Goal: Task Accomplishment & Management: Manage account settings

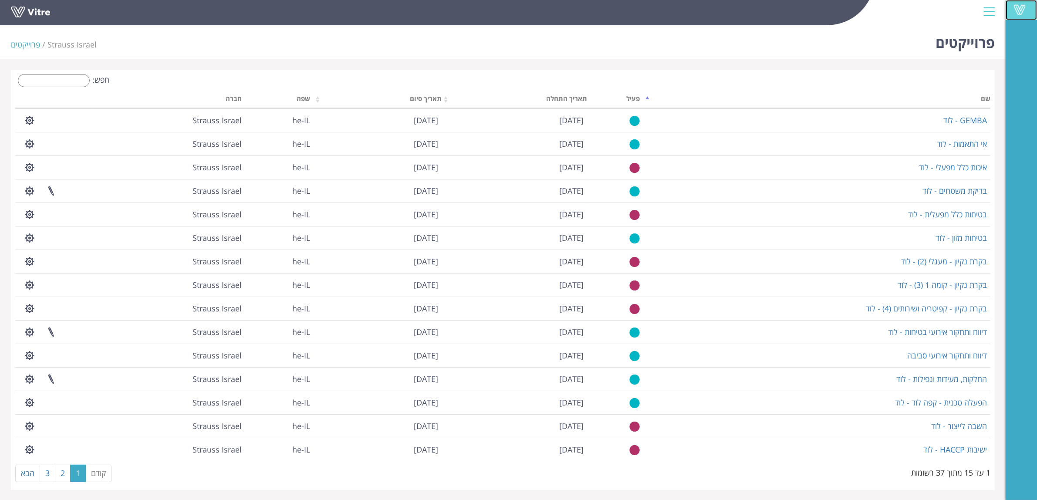
click at [1019, 7] on span at bounding box center [1020, 9] width 22 height 10
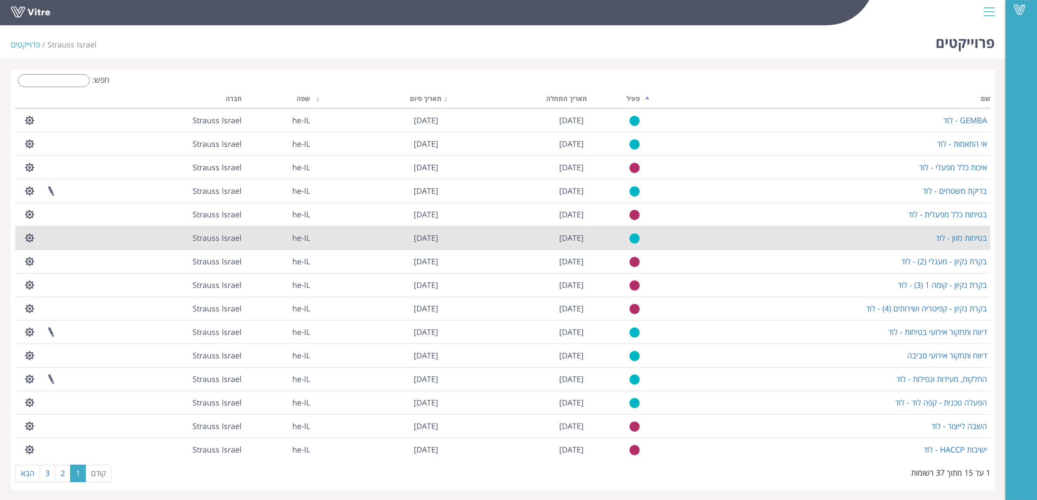
scroll to position [2, 0]
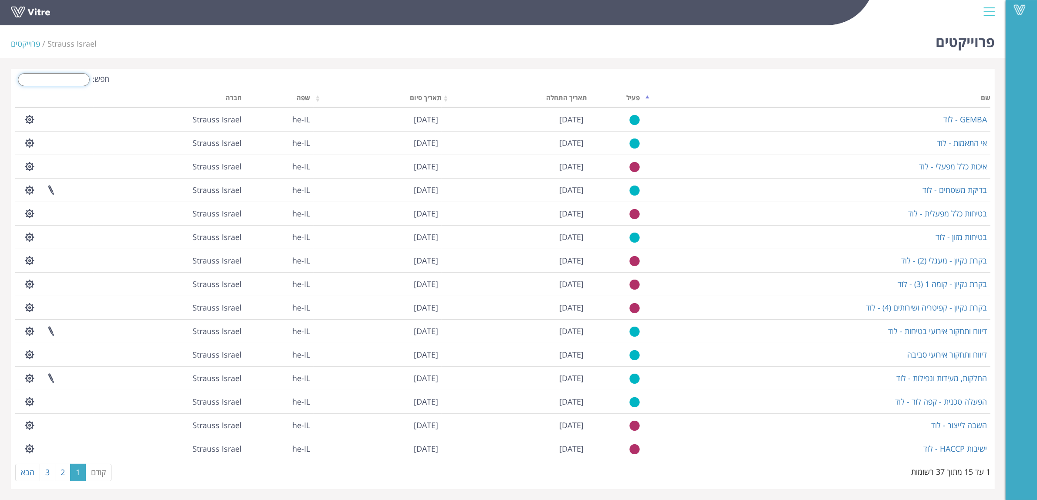
click at [60, 82] on input "חפש:" at bounding box center [54, 79] width 72 height 13
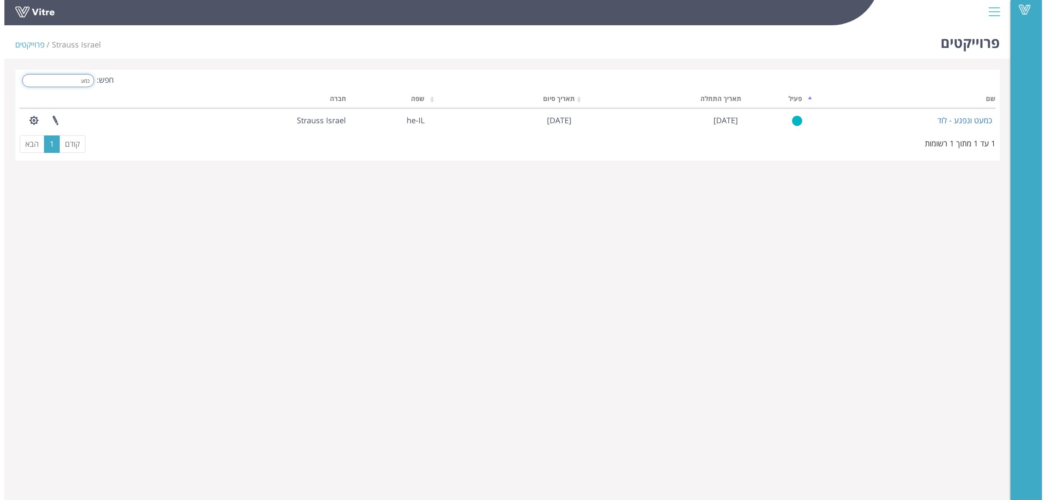
scroll to position [0, 0]
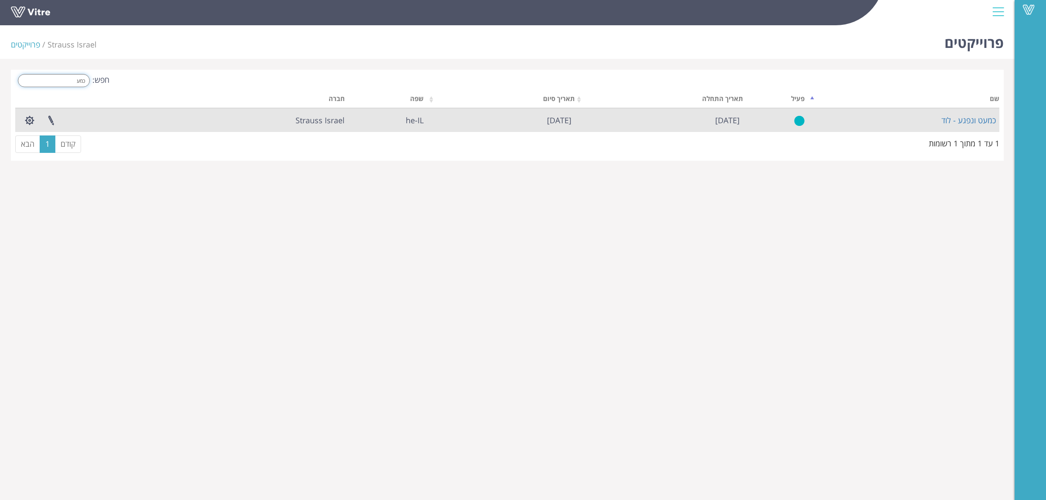
type input "כמע"
click at [922, 118] on td "כמעט ונפגע - לוד" at bounding box center [903, 120] width 191 height 24
click at [25, 120] on button "button" at bounding box center [30, 120] width 22 height 23
click at [33, 151] on link "ניהול הרשאות בפרוייקט" at bounding box center [56, 152] width 74 height 11
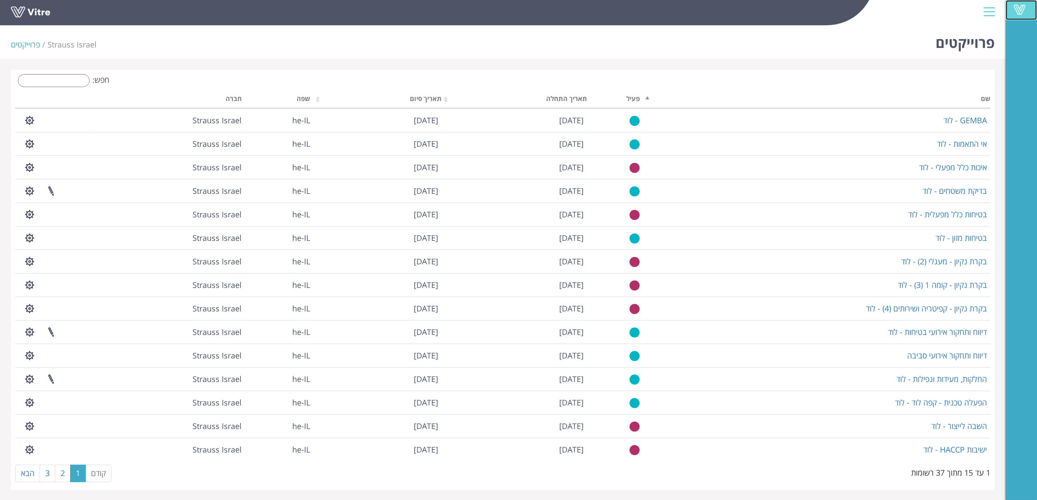
click at [1022, 11] on span at bounding box center [1020, 9] width 22 height 10
